Goal: Task Accomplishment & Management: Manage account settings

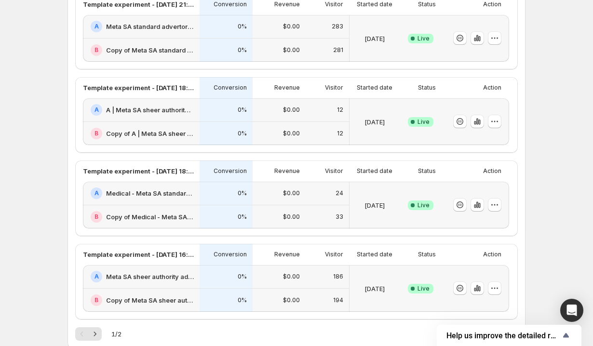
scroll to position [381, 0]
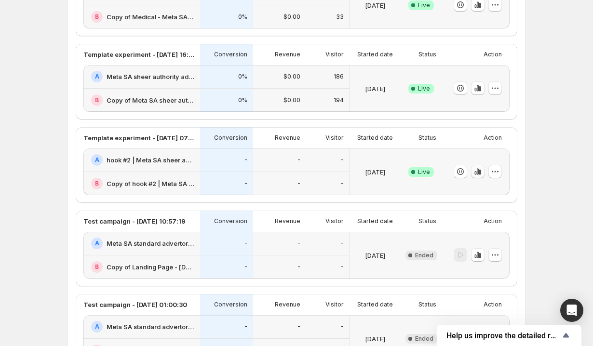
click at [481, 168] on icon "button" at bounding box center [478, 172] width 10 height 10
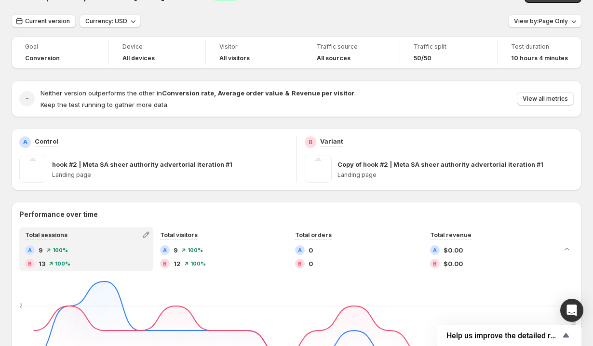
scroll to position [21, 0]
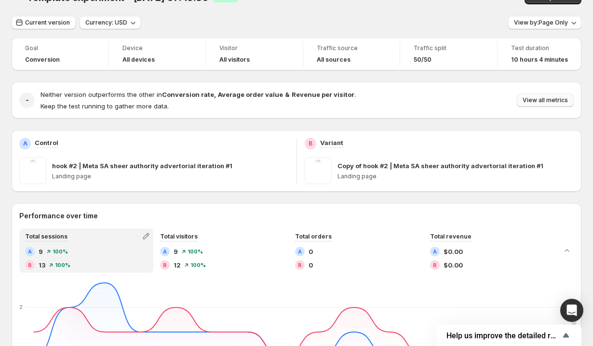
click at [531, 100] on span "View all metrics" at bounding box center [544, 100] width 45 height 8
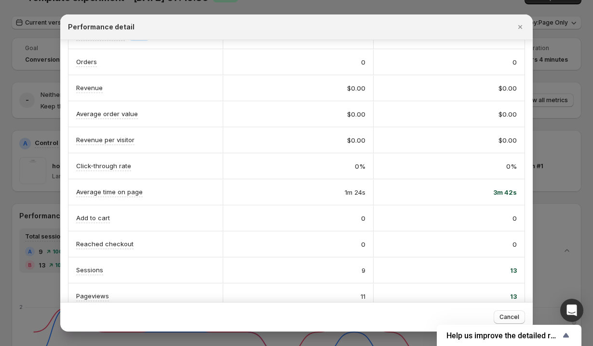
scroll to position [0, 0]
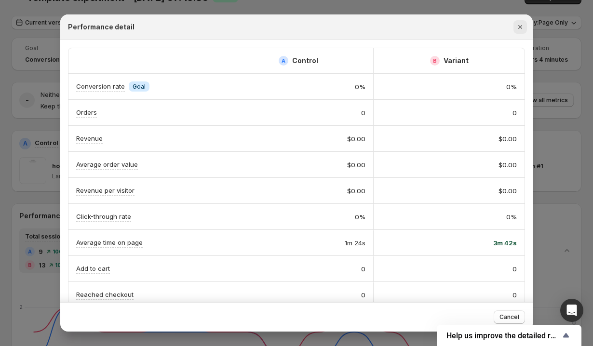
click at [520, 32] on button "Close" at bounding box center [519, 26] width 13 height 13
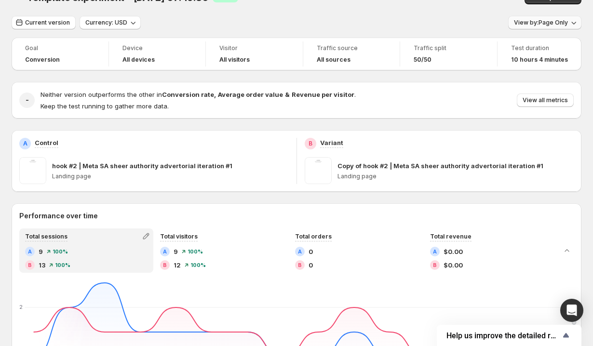
click at [529, 27] on button "View by: Page Only" at bounding box center [544, 22] width 73 height 13
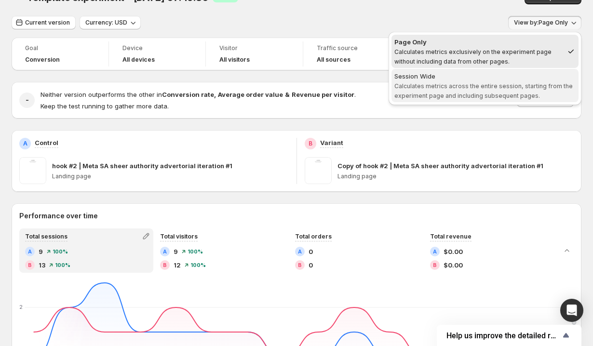
click at [508, 80] on div "Session Wide" at bounding box center [484, 76] width 181 height 10
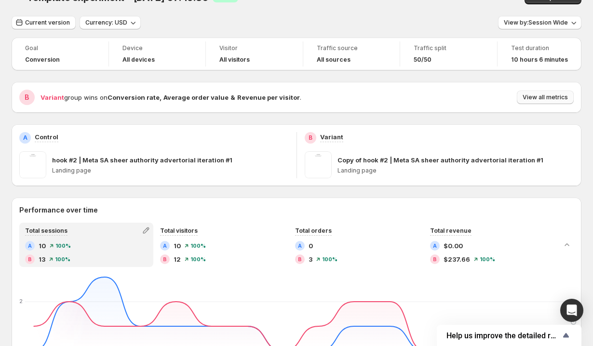
click at [527, 100] on span "View all metrics" at bounding box center [544, 97] width 45 height 8
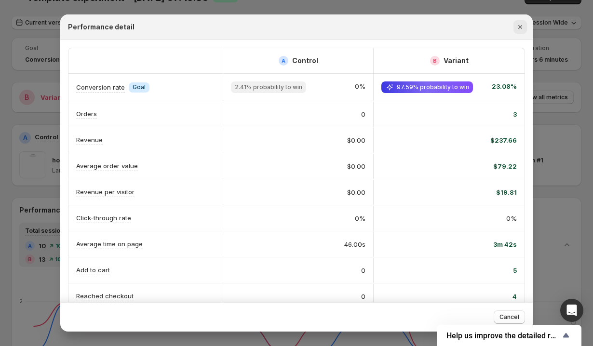
click at [519, 26] on icon "Close" at bounding box center [520, 27] width 10 height 10
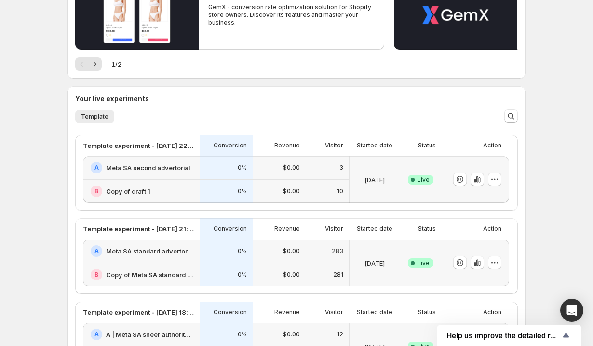
scroll to position [133, 0]
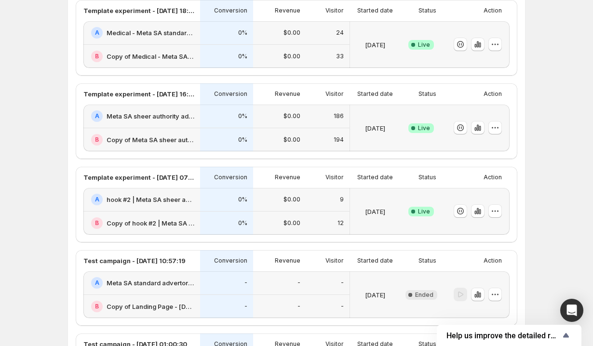
scroll to position [342, 0]
click at [502, 211] on div at bounding box center [475, 210] width 67 height 47
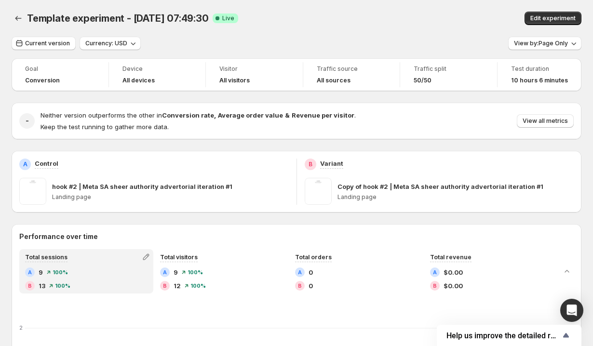
click at [498, 211] on div "B Variant Copy of hook #2 | Meta SA sheer authority advertorial iteration #1 La…" at bounding box center [439, 182] width 285 height 62
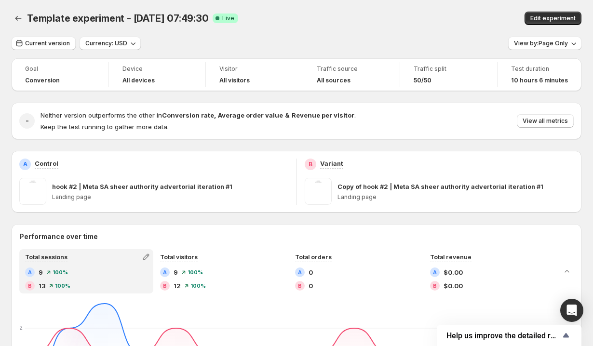
click at [547, 36] on div "Template experiment - [DATE] 07:49:30. This page is ready Template experiment -…" at bounding box center [297, 18] width 570 height 37
click at [546, 18] on span "Edit experiment" at bounding box center [552, 18] width 45 height 8
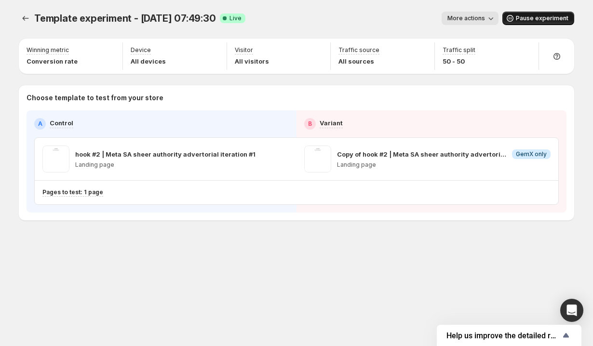
click at [520, 17] on span "Pause experiment" at bounding box center [542, 18] width 53 height 8
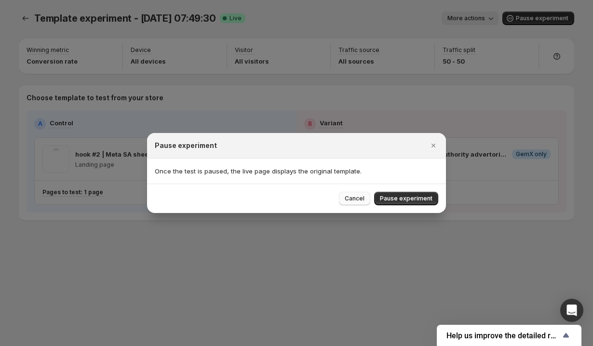
click at [360, 199] on span "Cancel" at bounding box center [355, 199] width 20 height 8
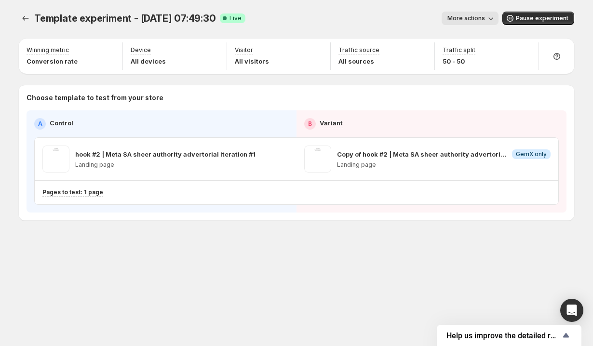
click at [475, 18] on span "More actions" at bounding box center [466, 18] width 38 height 8
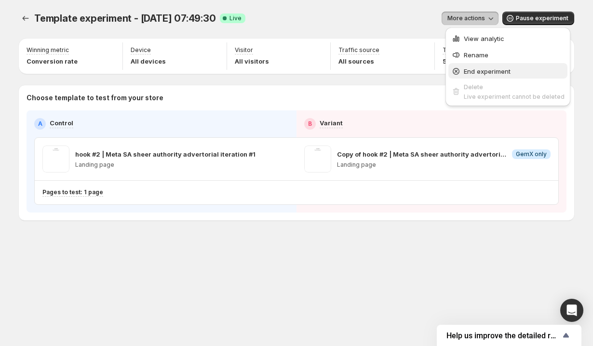
click at [465, 70] on span "End experiment" at bounding box center [487, 71] width 47 height 8
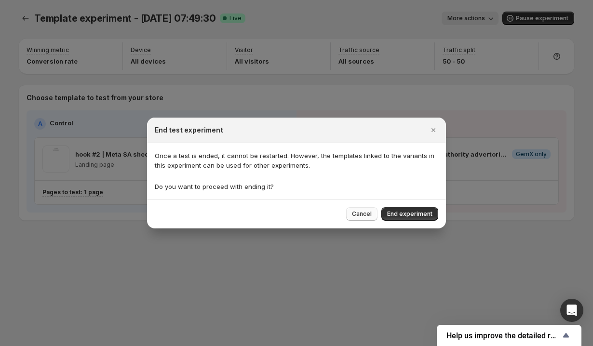
click at [358, 217] on span "Cancel" at bounding box center [362, 214] width 20 height 8
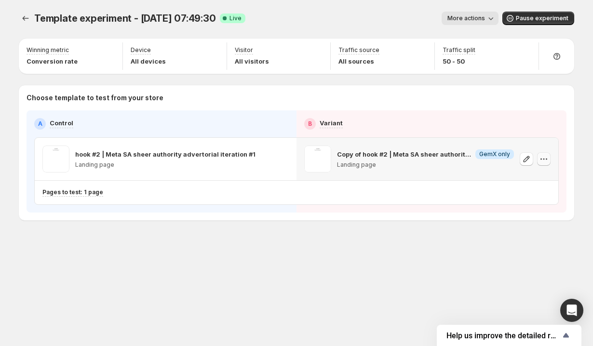
click at [546, 159] on icon "button" at bounding box center [545, 159] width 1 height 1
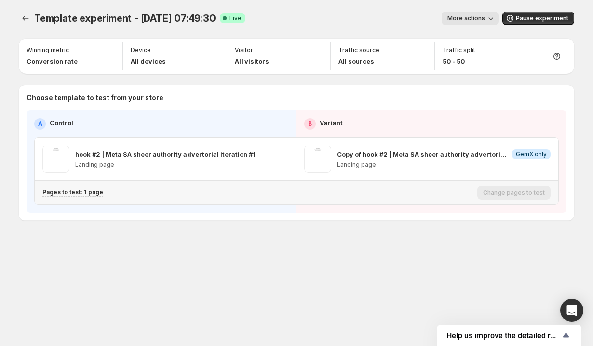
click at [397, 200] on div "Pages to test: 1 page" at bounding box center [257, 193] width 431 height 16
click at [504, 193] on div "Change pages to test" at bounding box center [513, 192] width 73 height 13
click at [278, 153] on button "button" at bounding box center [281, 158] width 13 height 13
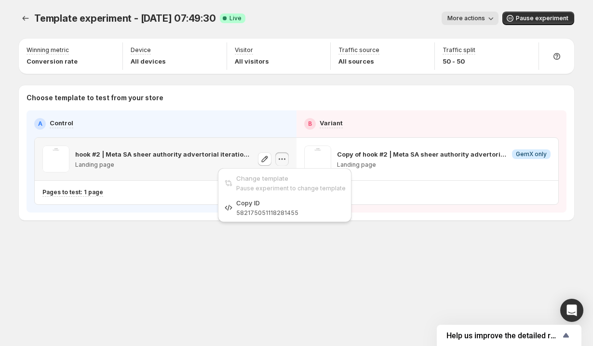
click at [278, 157] on icon "button" at bounding box center [282, 159] width 10 height 10
click at [263, 157] on icon "button" at bounding box center [265, 159] width 10 height 10
click at [463, 12] on button "More actions" at bounding box center [469, 18] width 57 height 13
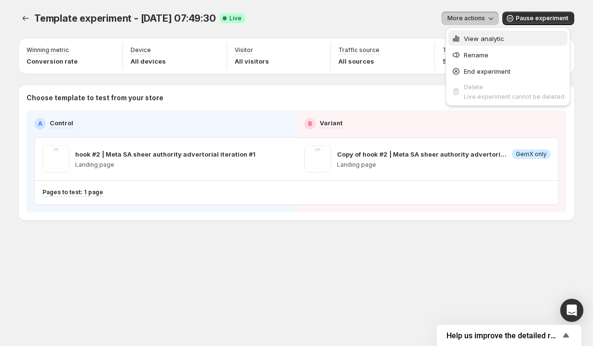
click at [467, 35] on span "View analytic" at bounding box center [484, 39] width 40 height 8
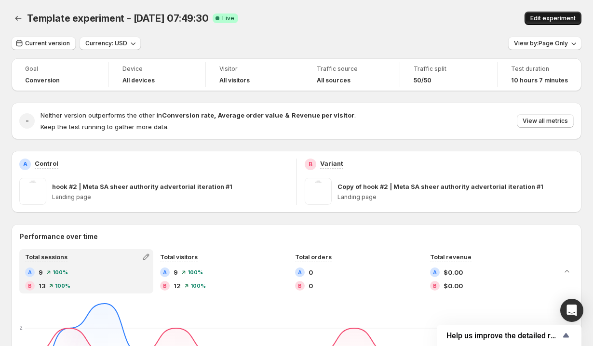
click at [536, 17] on span "Edit experiment" at bounding box center [552, 18] width 45 height 8
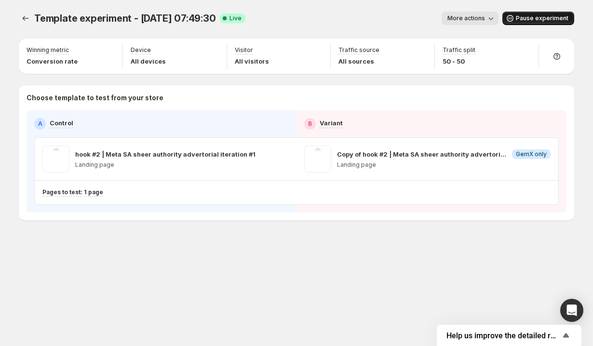
click at [527, 20] on span "Pause experiment" at bounding box center [542, 18] width 53 height 8
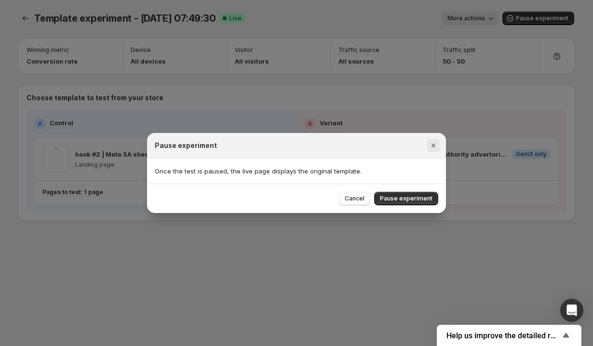
click at [436, 148] on icon "Close" at bounding box center [433, 146] width 10 height 10
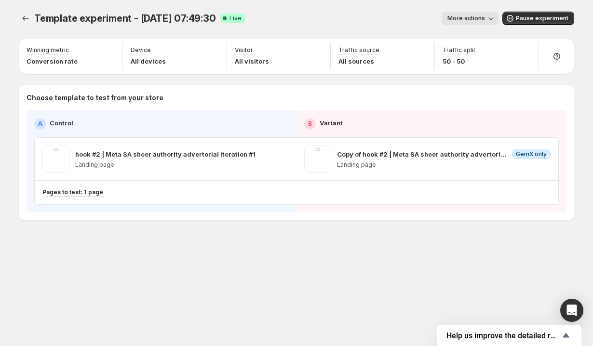
click at [471, 15] on span "More actions" at bounding box center [466, 18] width 38 height 8
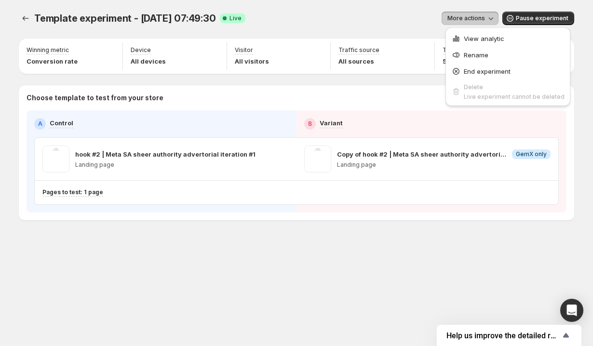
click at [504, 1] on div "Template experiment - [DATE] 07:49:30. This page is ready Template experiment -…" at bounding box center [296, 18] width 555 height 37
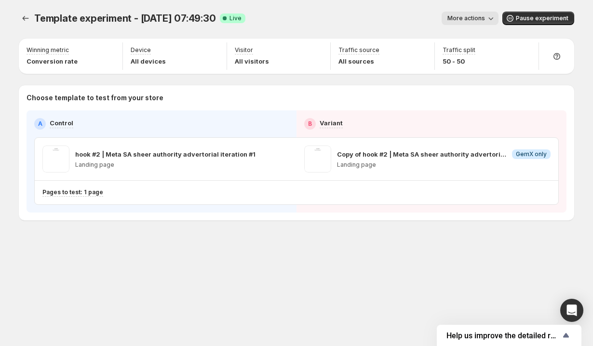
click at [492, 20] on icon "button" at bounding box center [491, 18] width 10 height 10
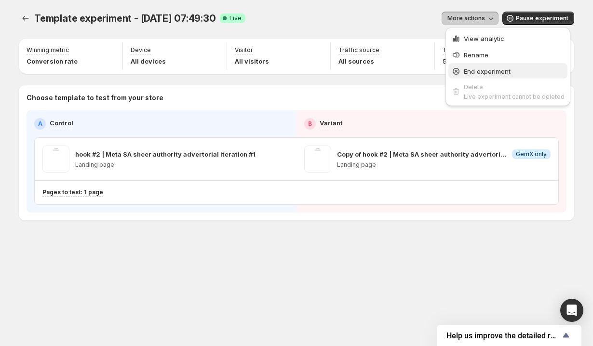
click at [477, 67] on span "End experiment" at bounding box center [487, 71] width 47 height 8
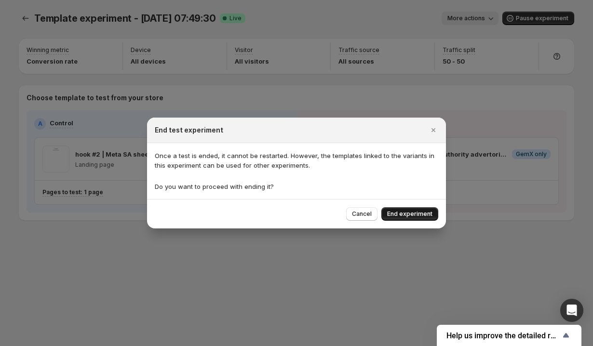
click at [416, 213] on span "End experiment" at bounding box center [409, 214] width 45 height 8
